Goal: Navigation & Orientation: Find specific page/section

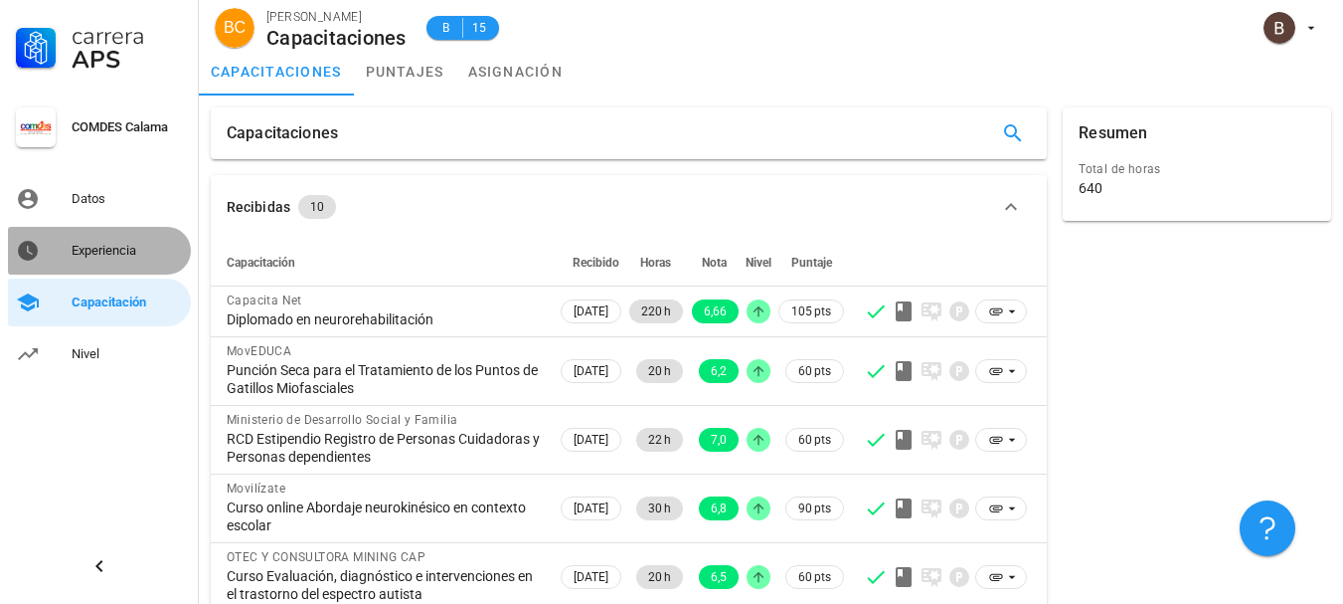
click at [103, 262] on div "Experiencia" at bounding box center [127, 251] width 111 height 32
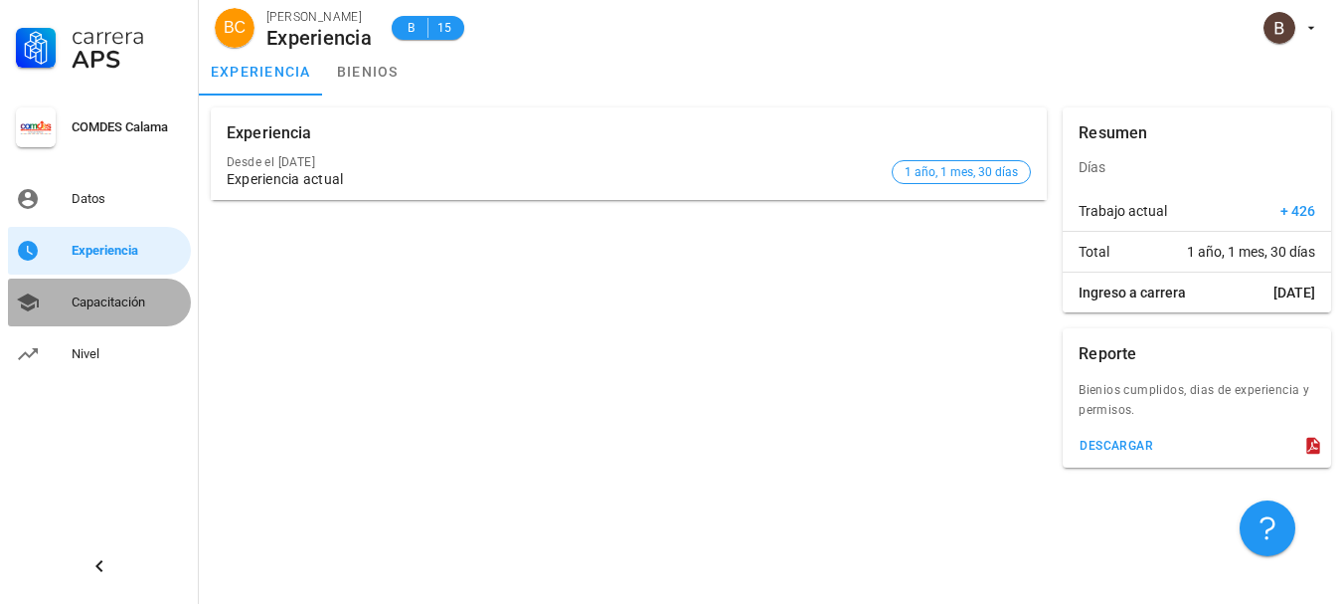
click at [118, 301] on div "Capacitación" at bounding box center [127, 302] width 111 height 16
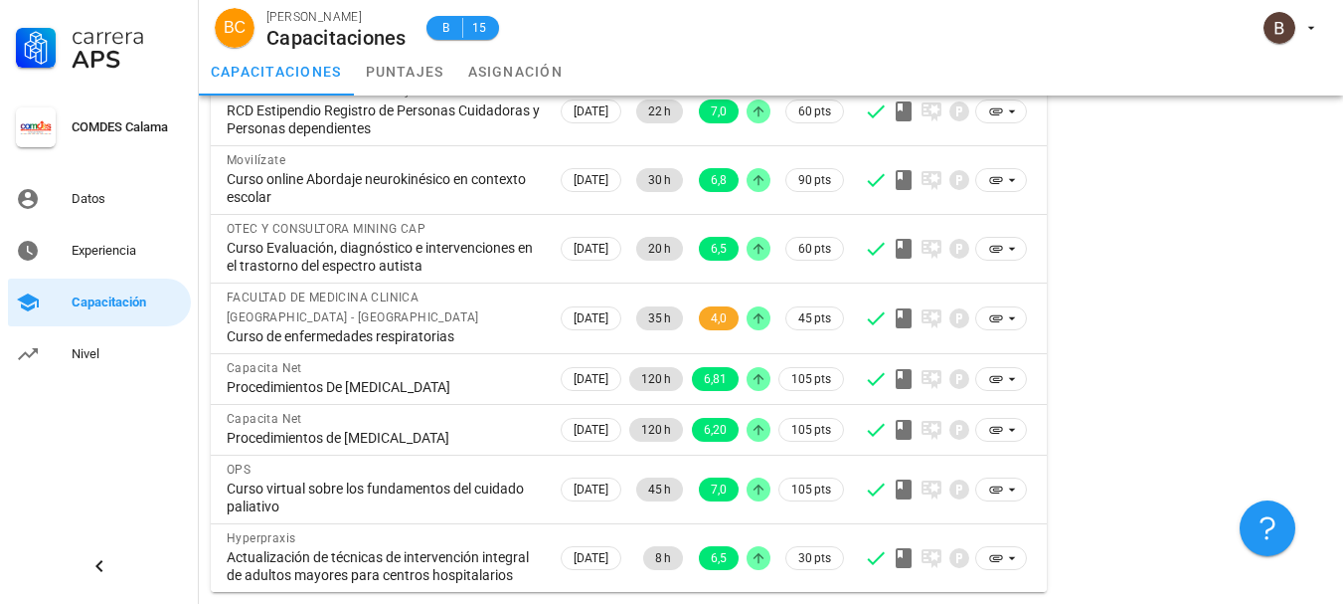
scroll to position [364, 0]
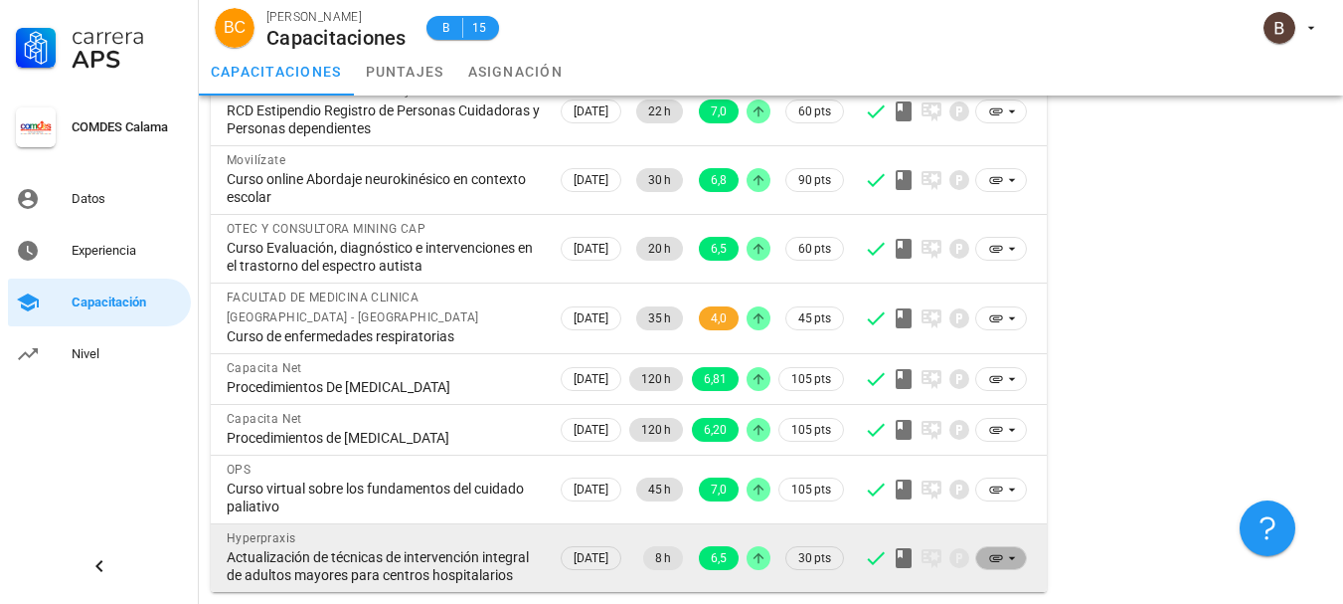
click at [1011, 550] on icon at bounding box center [1012, 558] width 16 height 16
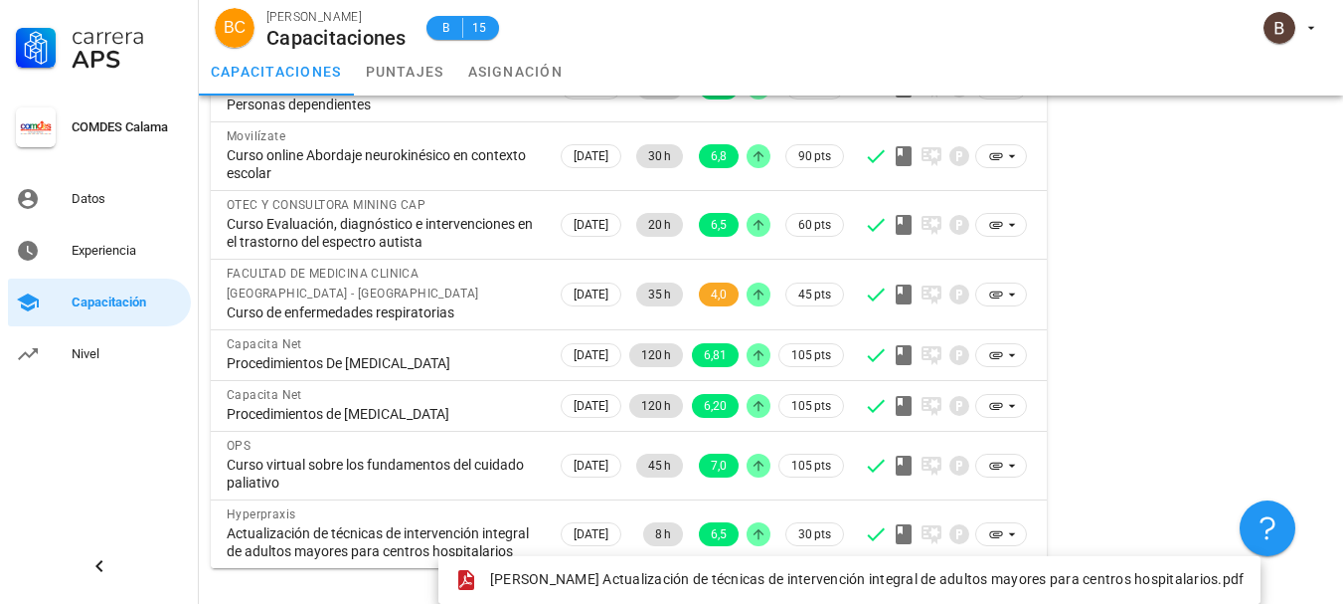
scroll to position [0, 0]
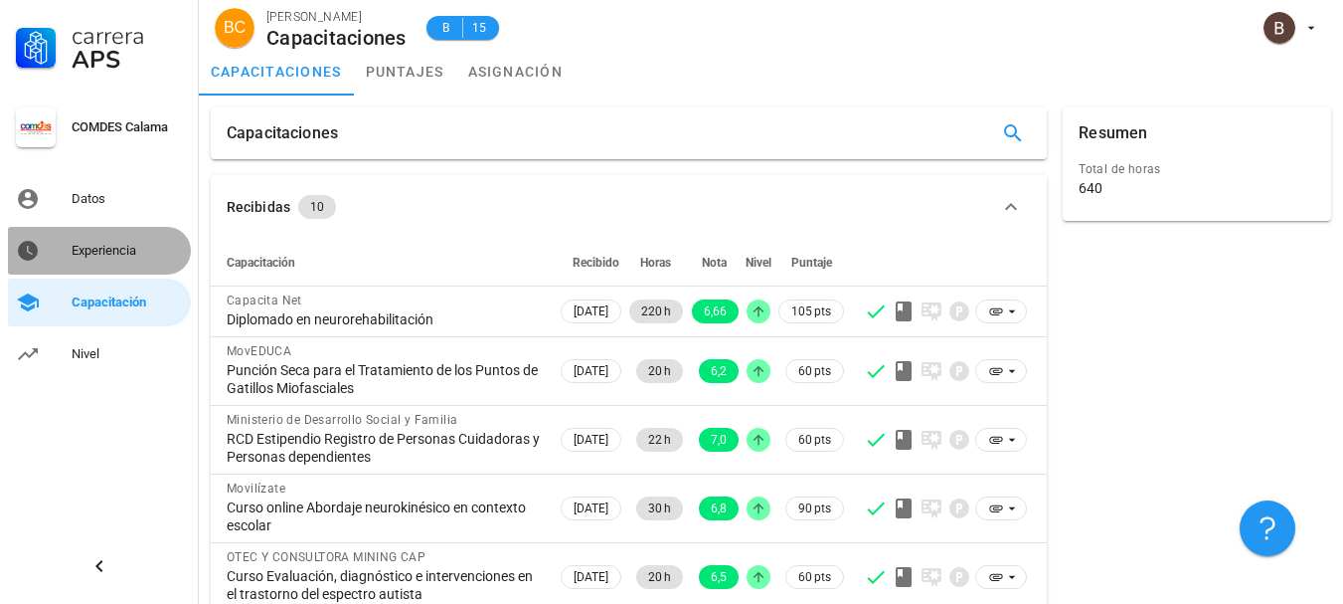
click at [133, 243] on div "Experiencia" at bounding box center [127, 251] width 111 height 16
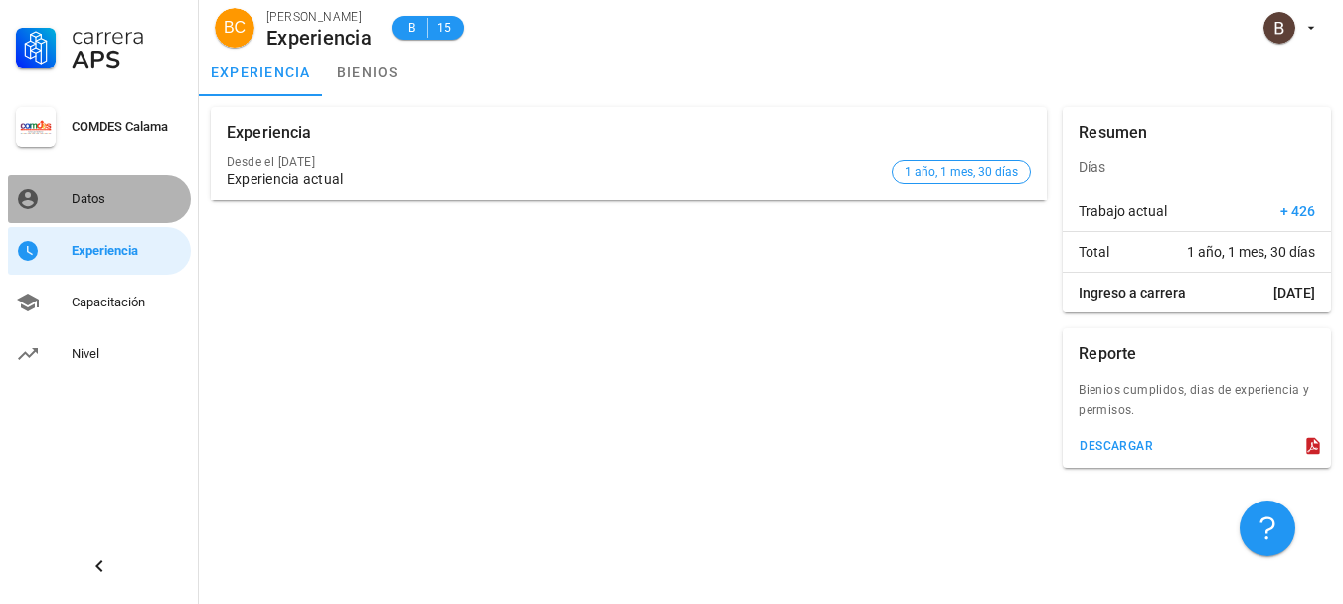
click at [105, 195] on div "Datos" at bounding box center [127, 199] width 111 height 16
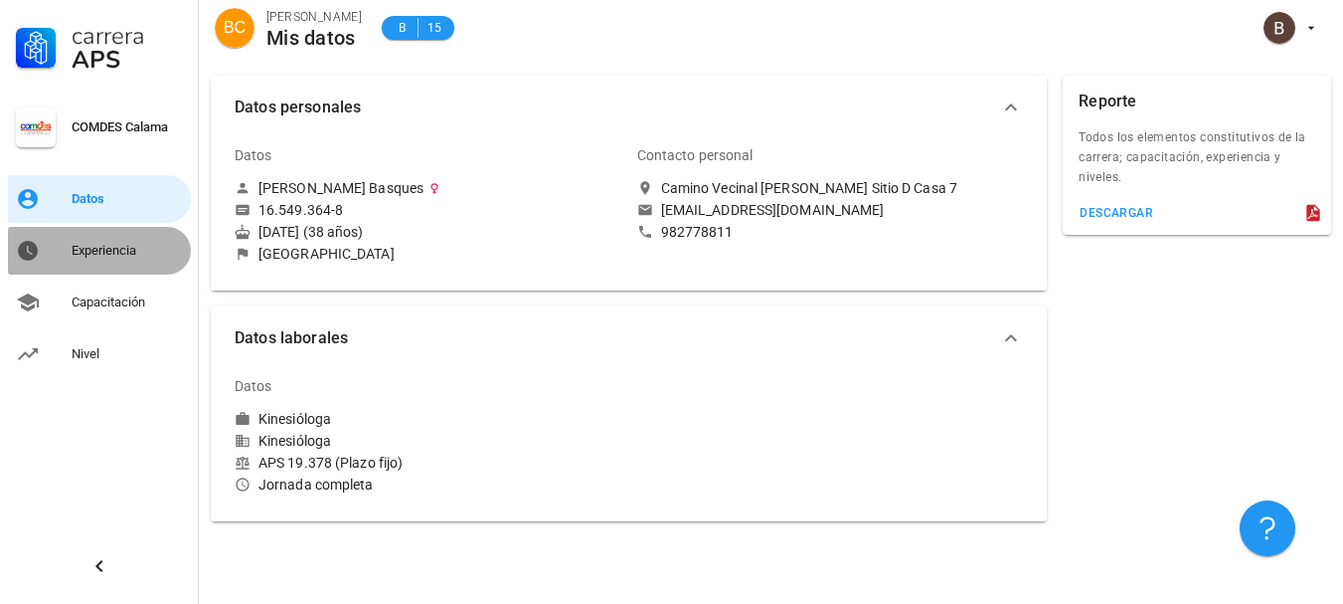
click at [119, 240] on div "Experiencia" at bounding box center [127, 251] width 111 height 32
